Goal: Check status

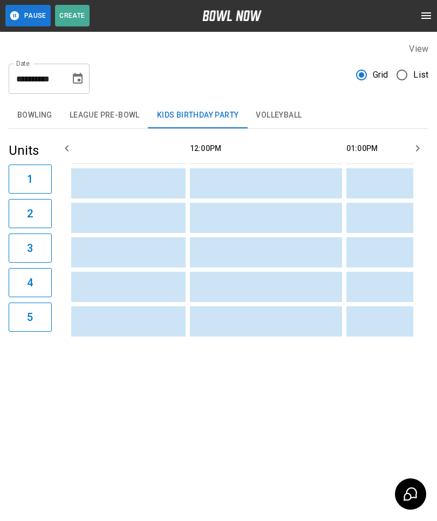
click at [37, 103] on button "Bowling" at bounding box center [35, 116] width 52 height 26
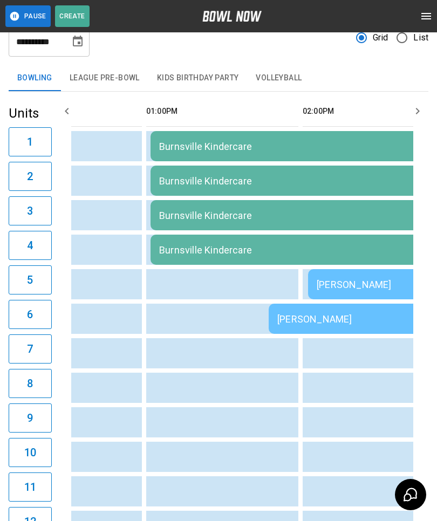
click at [271, 320] on td "[PERSON_NAME]" at bounding box center [345, 319] width 153 height 30
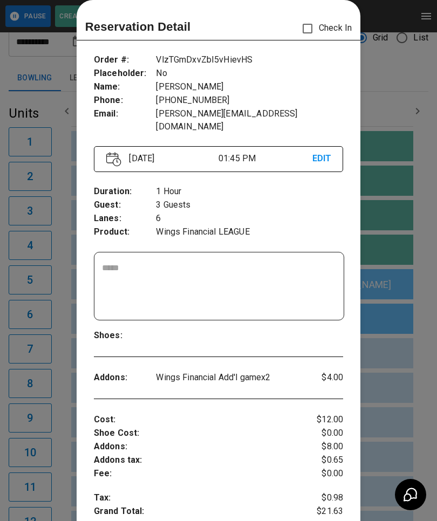
click at [391, 321] on div at bounding box center [218, 260] width 437 height 521
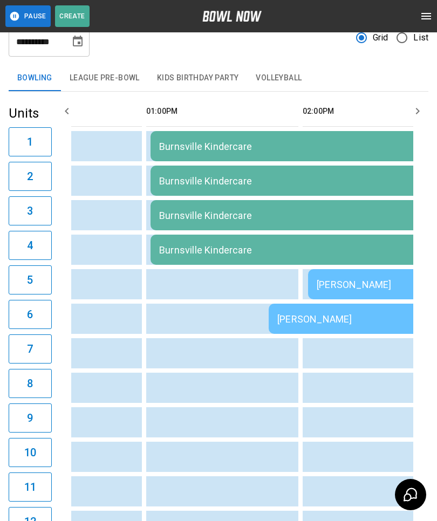
click at [337, 290] on td "[PERSON_NAME]" at bounding box center [384, 284] width 153 height 30
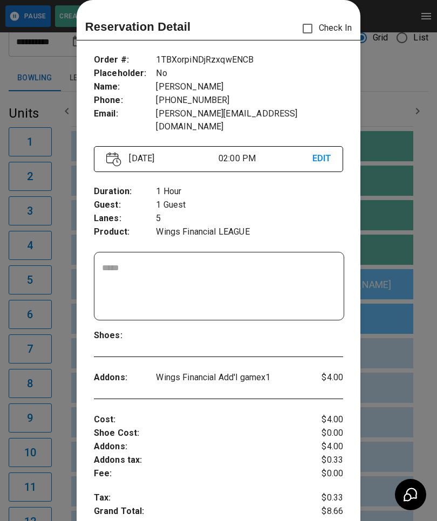
click at [69, 413] on div at bounding box center [218, 260] width 437 height 521
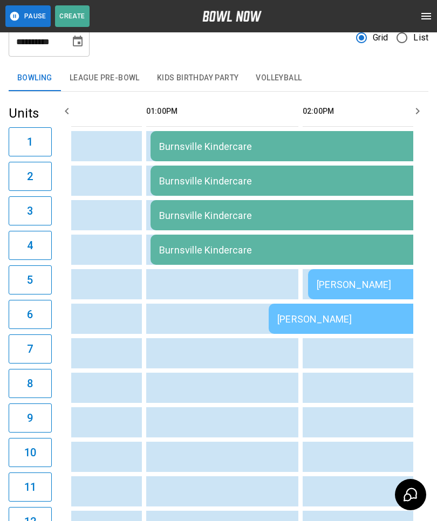
click at [301, 321] on div "[PERSON_NAME]" at bounding box center [345, 318] width 136 height 11
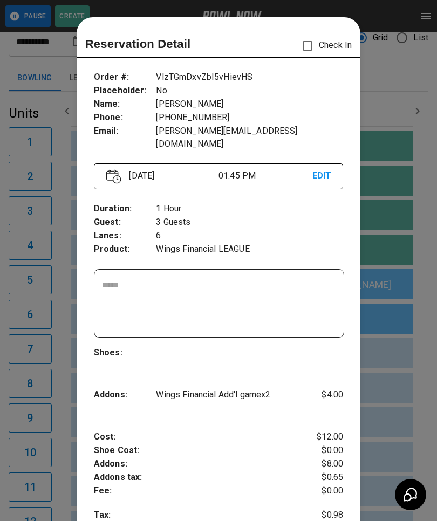
click at [397, 77] on div at bounding box center [218, 260] width 437 height 521
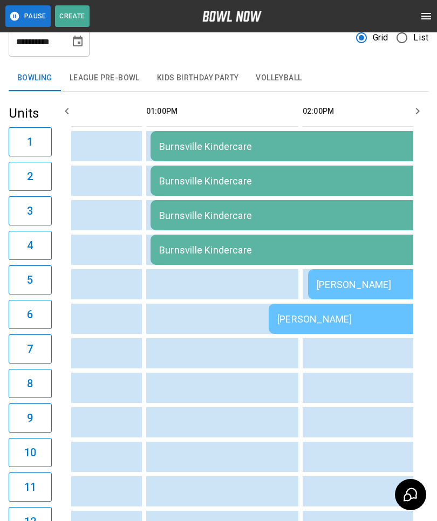
click at [335, 278] on td "[PERSON_NAME]" at bounding box center [384, 284] width 153 height 30
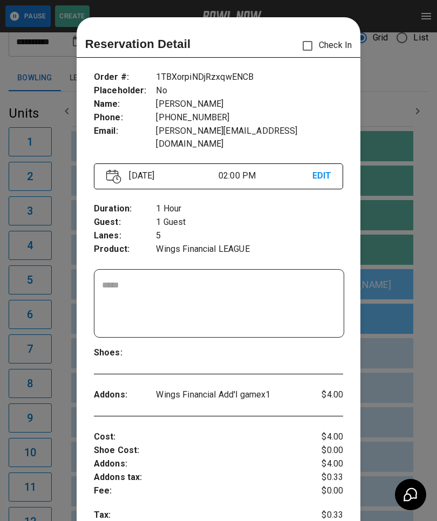
scroll to position [17, 0]
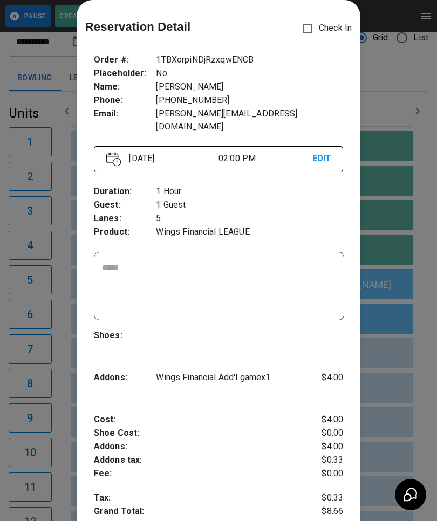
click at [408, 85] on div at bounding box center [218, 260] width 437 height 521
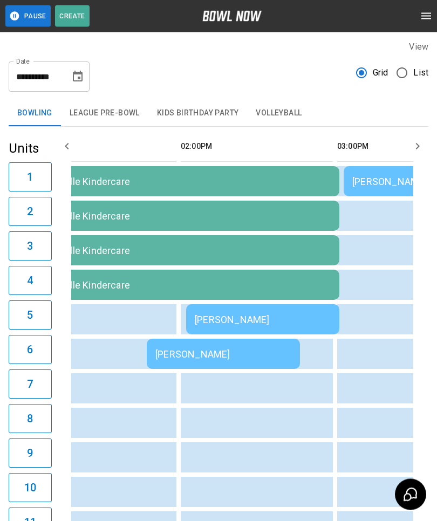
scroll to position [0, 0]
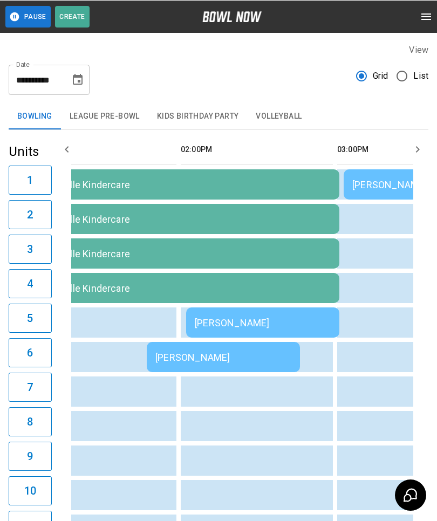
click at [216, 191] on td "Burnsville Kindercare" at bounding box center [184, 184] width 311 height 30
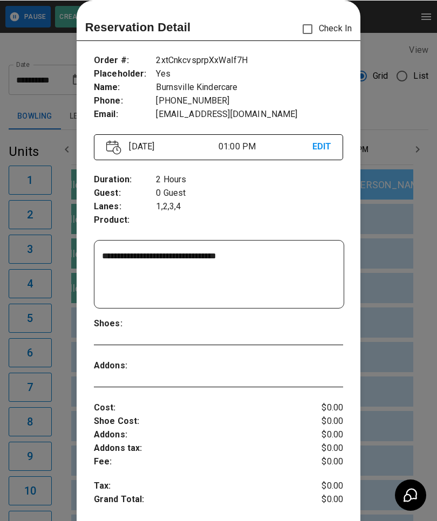
scroll to position [0, 625]
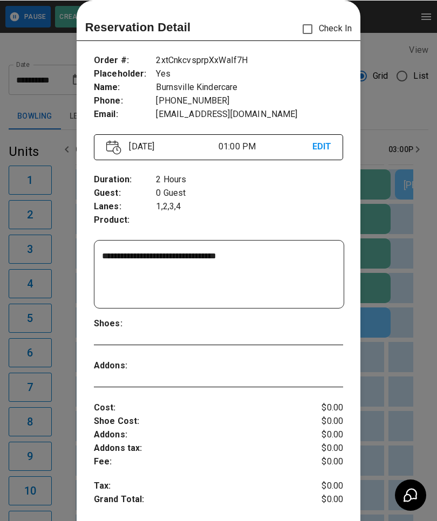
click at [39, 368] on div at bounding box center [218, 260] width 437 height 521
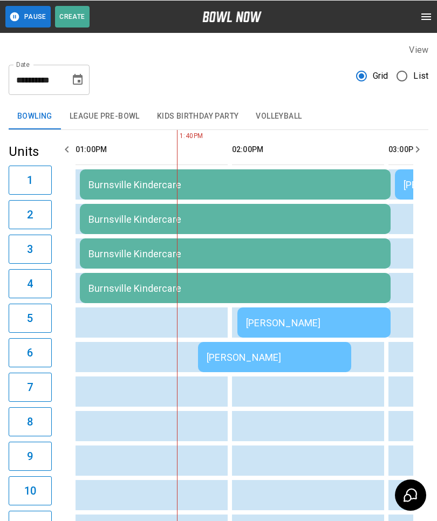
click at [253, 361] on div "[PERSON_NAME]" at bounding box center [274, 356] width 136 height 11
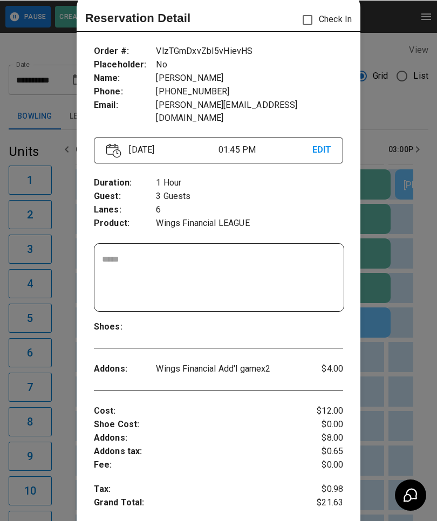
scroll to position [26, 0]
click at [43, 450] on div at bounding box center [218, 260] width 437 height 521
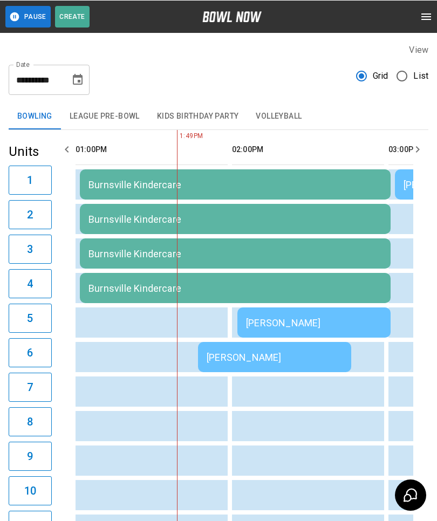
click at [262, 322] on div "[PERSON_NAME]" at bounding box center [314, 321] width 136 height 11
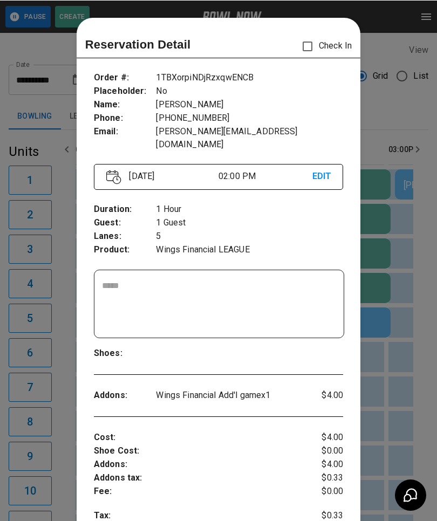
scroll to position [0, 0]
click at [66, 191] on div at bounding box center [218, 260] width 437 height 521
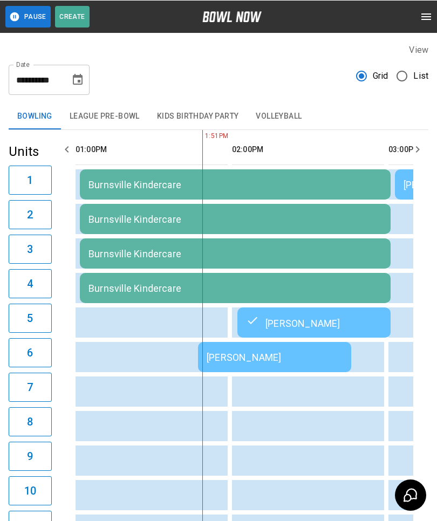
click at [223, 355] on div "[PERSON_NAME]" at bounding box center [274, 356] width 136 height 11
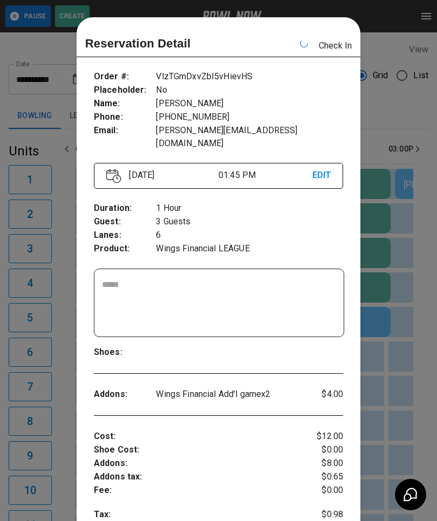
scroll to position [0, 782]
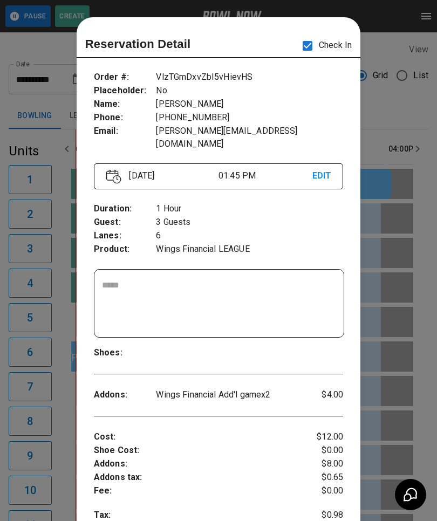
click at [393, 404] on div at bounding box center [218, 260] width 437 height 521
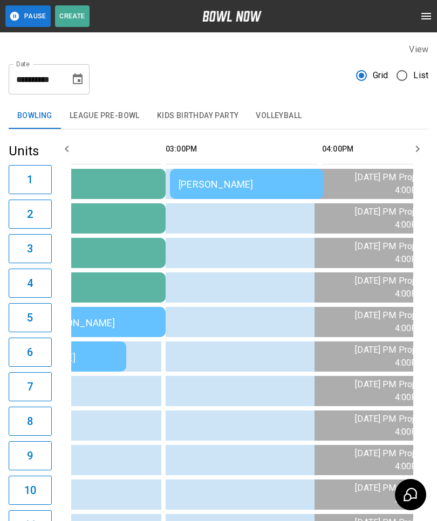
scroll to position [0, 862]
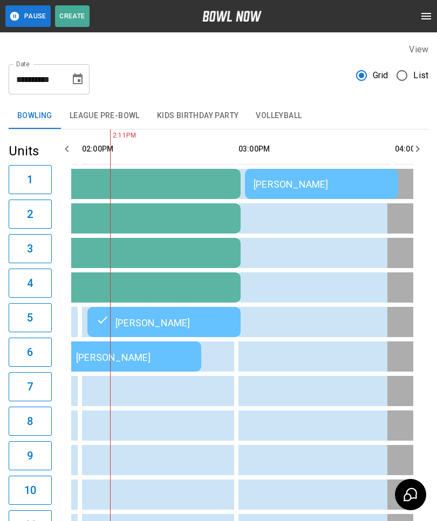
click at [354, 369] on td "sticky table" at bounding box center [340, 356] width 35 height 30
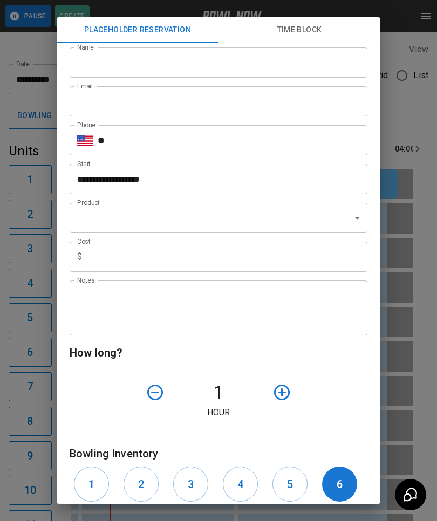
click at [29, 263] on div "**********" at bounding box center [218, 260] width 437 height 521
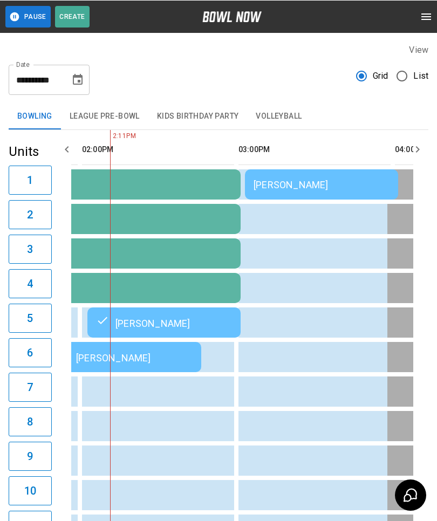
click at [368, 348] on td "sticky table" at bounding box center [380, 356] width 35 height 30
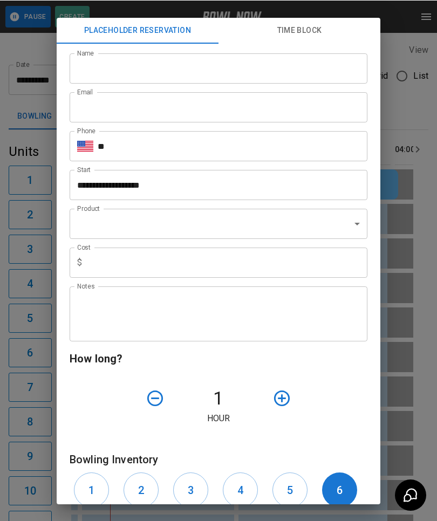
click at [36, 408] on div "**********" at bounding box center [218, 260] width 437 height 521
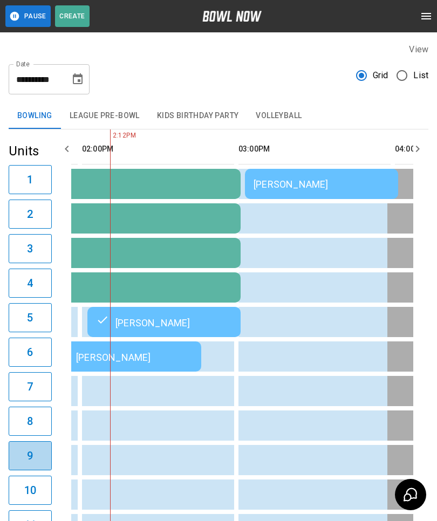
click at [149, 456] on td "sticky table" at bounding box center [144, 460] width 35 height 30
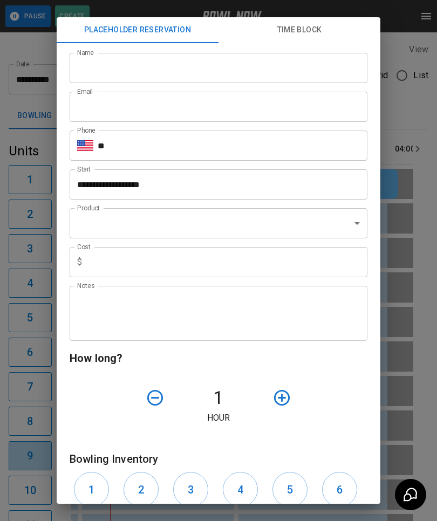
click at [30, 370] on div "**********" at bounding box center [218, 260] width 437 height 521
